Goal: Obtain resource: Obtain resource

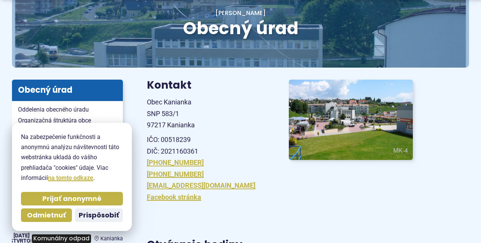
scroll to position [150, 0]
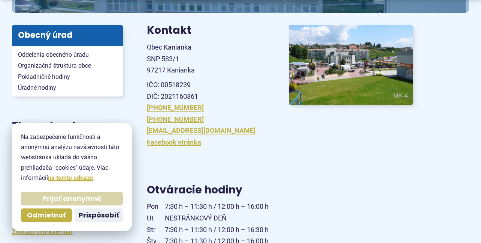
click at [79, 197] on span "Prijať anonymné" at bounding box center [71, 198] width 59 height 9
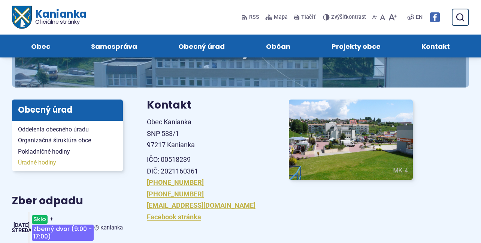
scroll to position [75, 0]
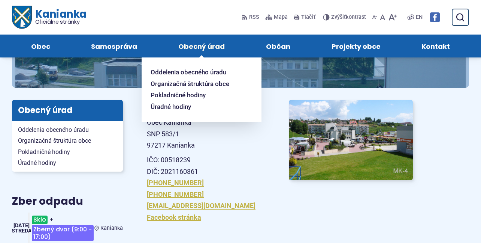
click at [207, 46] on span "Obecný úrad" at bounding box center [201, 45] width 46 height 23
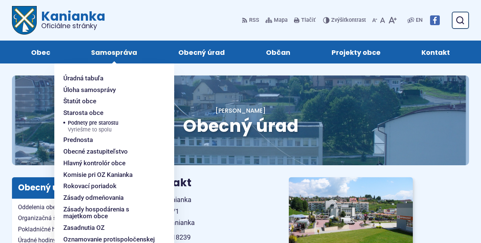
click at [117, 51] on span "Samospráva" at bounding box center [114, 51] width 46 height 23
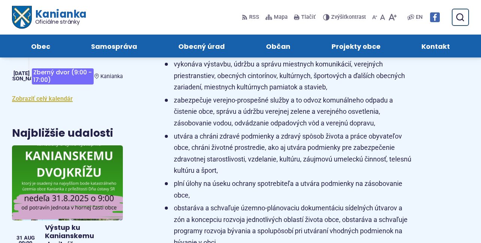
scroll to position [300, 0]
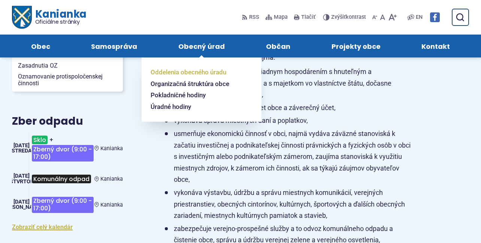
click at [213, 70] on span "Oddelenia obecného úradu" at bounding box center [189, 72] width 76 height 12
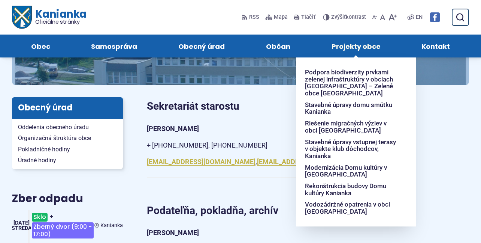
scroll to position [75, 0]
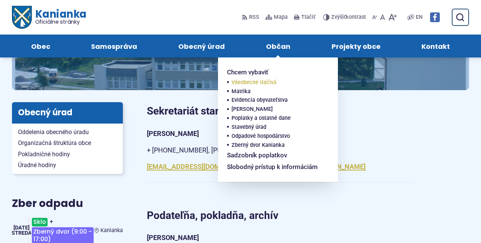
click at [267, 82] on span "Všeobecné tlačivá" at bounding box center [254, 82] width 45 height 9
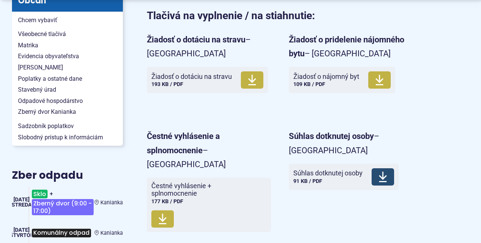
scroll to position [187, 0]
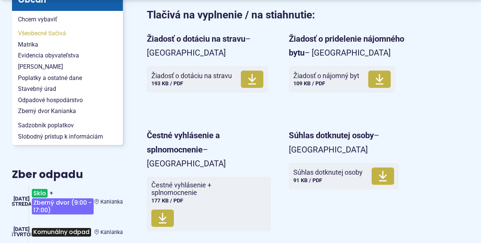
click at [55, 31] on span "Všeobecné tlačivá" at bounding box center [67, 33] width 99 height 11
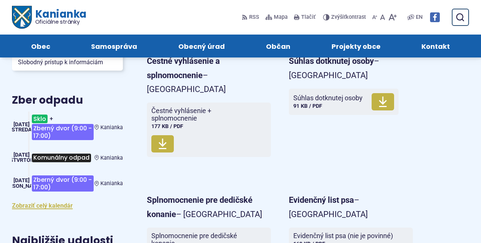
scroll to position [112, 0]
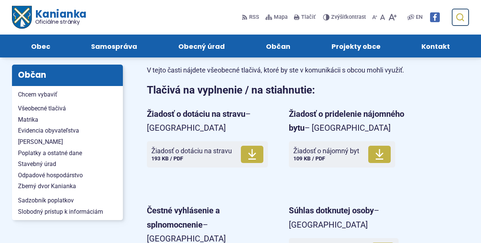
click at [460, 19] on icon "submit" at bounding box center [460, 17] width 9 height 9
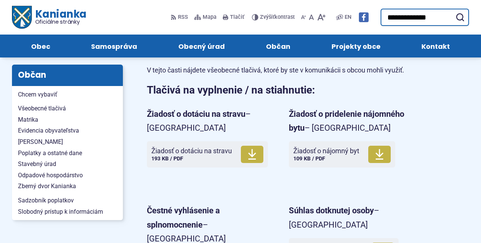
type input "**********"
click at [454, 10] on button "Odoslať vyhľadávací formulár" at bounding box center [460, 16] width 13 height 13
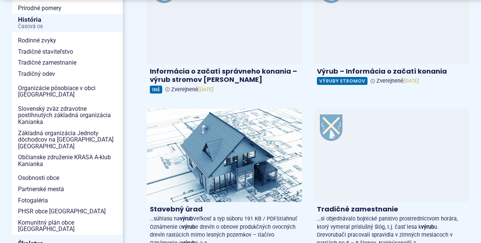
scroll to position [150, 0]
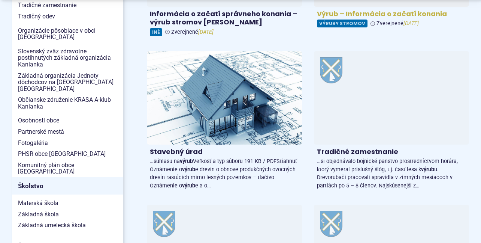
click at [349, 24] on span "Výruby stromov" at bounding box center [342, 23] width 51 height 8
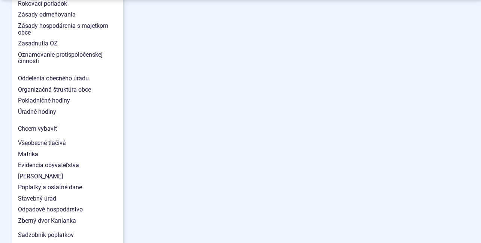
scroll to position [637, 0]
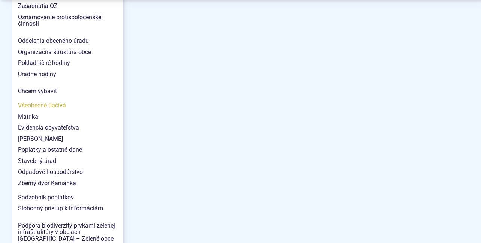
click at [49, 100] on span "Všeobecné tlačivá" at bounding box center [67, 105] width 99 height 11
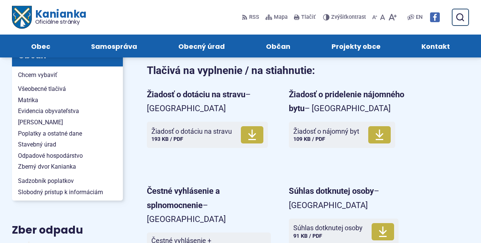
scroll to position [112, 0]
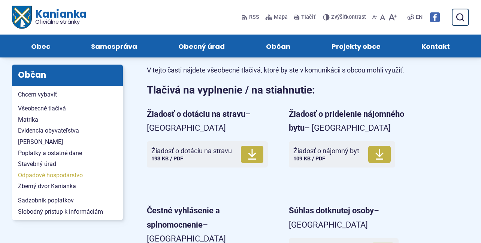
click at [58, 175] on span "Odpadové hospodárstvo" at bounding box center [67, 174] width 99 height 11
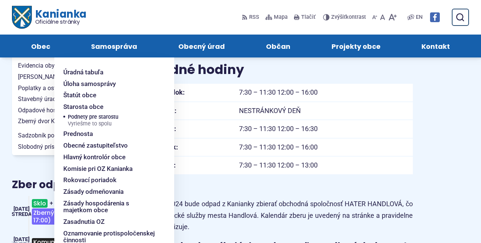
scroll to position [150, 0]
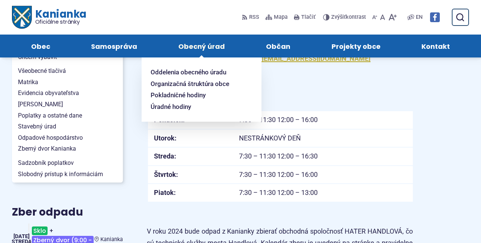
click at [199, 49] on span "Obecný úrad" at bounding box center [201, 45] width 46 height 23
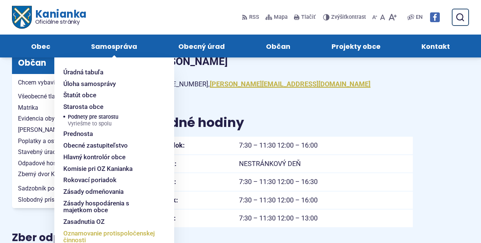
scroll to position [112, 0]
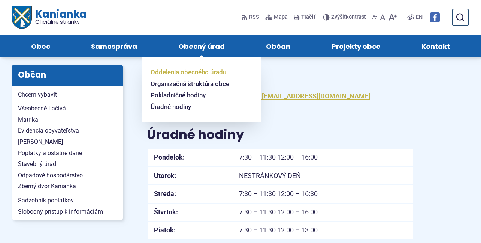
click at [205, 73] on span "Oddelenia obecného úradu" at bounding box center [189, 72] width 76 height 12
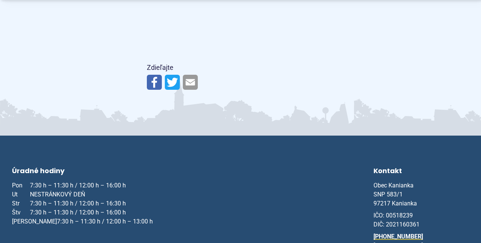
scroll to position [637, 0]
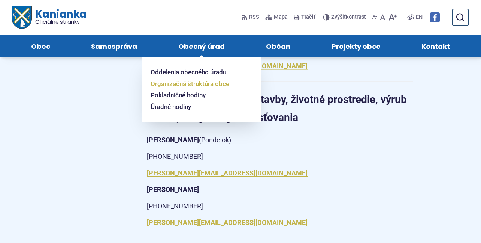
scroll to position [787, 0]
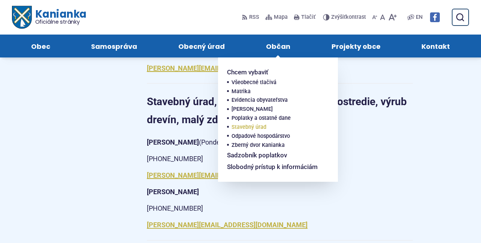
click at [253, 127] on span "Stavebný úrad" at bounding box center [249, 127] width 35 height 9
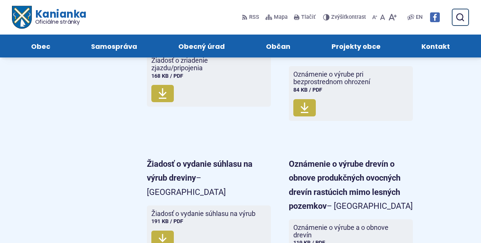
scroll to position [1912, 0]
